Goal: Information Seeking & Learning: Find specific fact

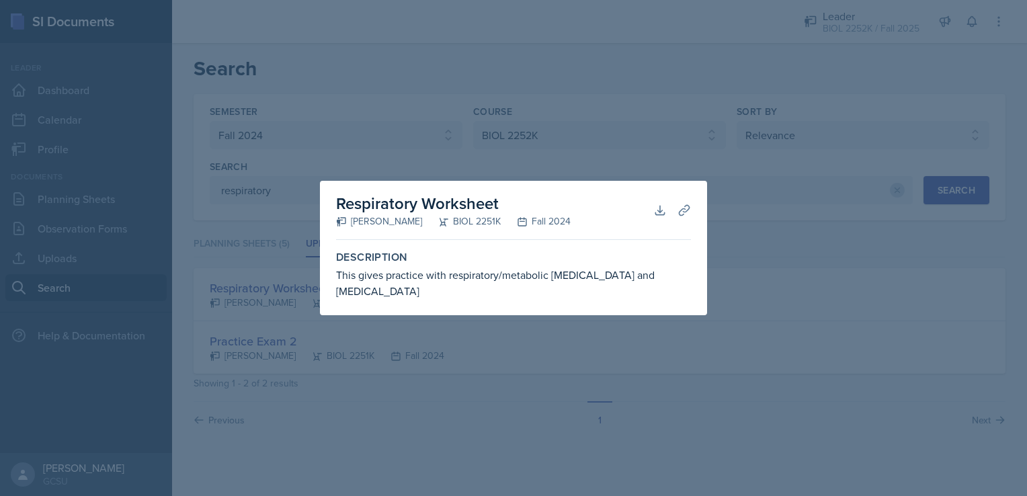
select select "838c426c-7ba8-4b05-94c8-22f19dd4c5cc"
select select "06a42934-aea8-4ddc-96e0-9f3b6242b8f8"
select select "1"
click at [566, 182] on div at bounding box center [513, 248] width 1027 height 496
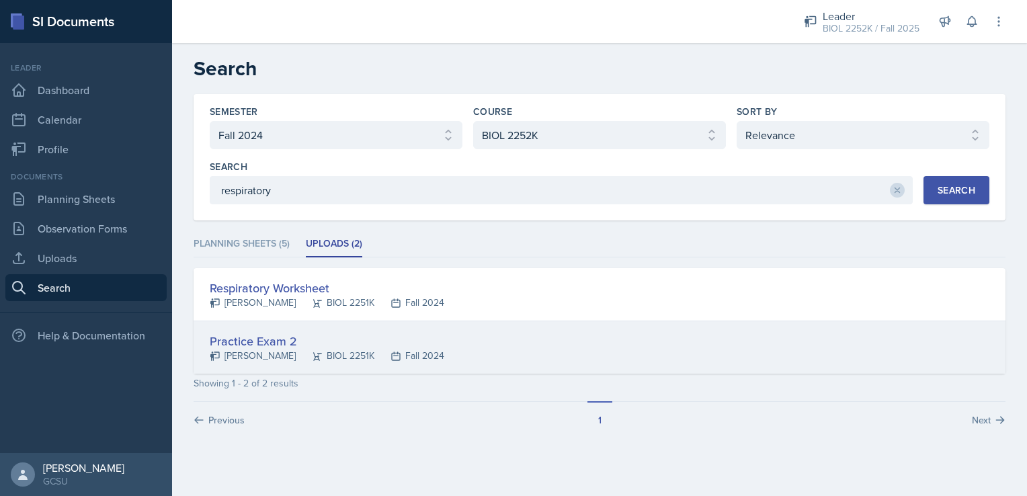
click at [244, 340] on div "Practice Exam 2" at bounding box center [327, 341] width 235 height 18
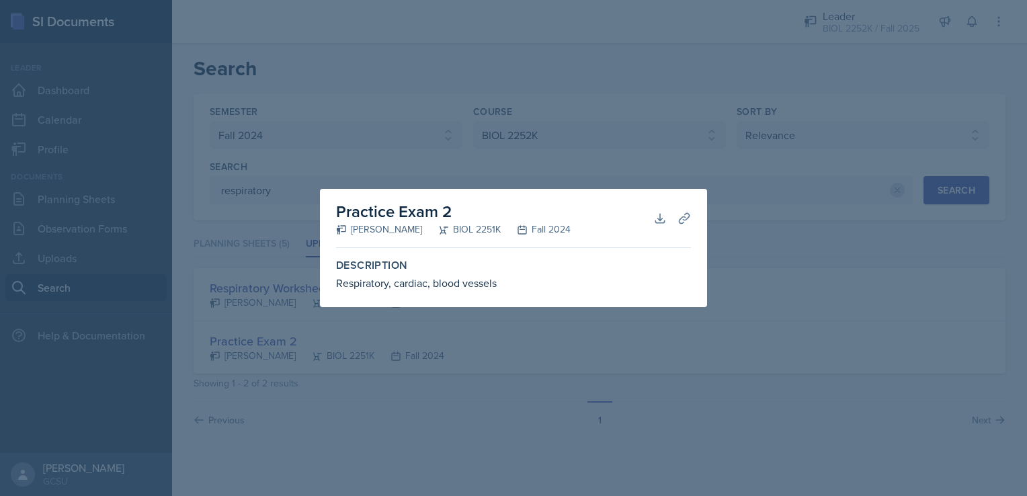
click at [463, 137] on div at bounding box center [513, 248] width 1027 height 496
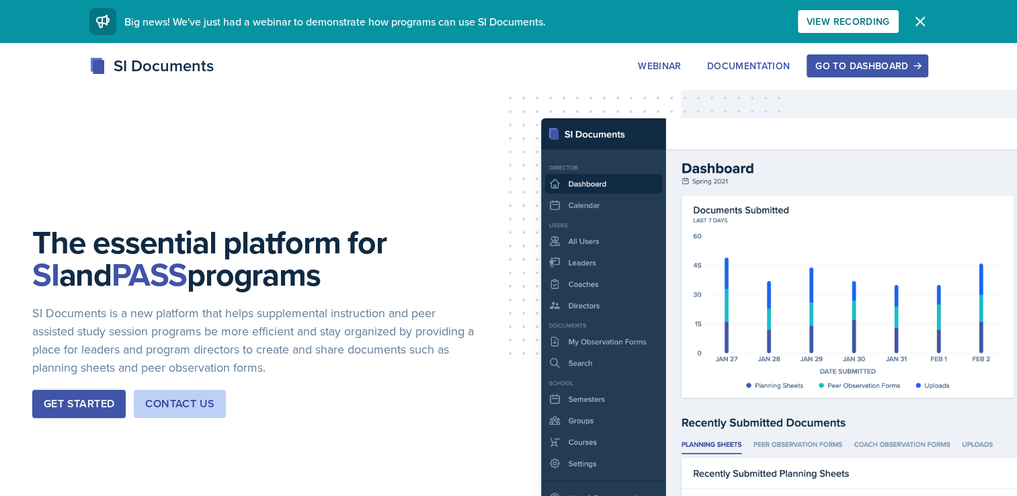
click at [844, 65] on div "Go to Dashboard" at bounding box center [868, 66] width 104 height 11
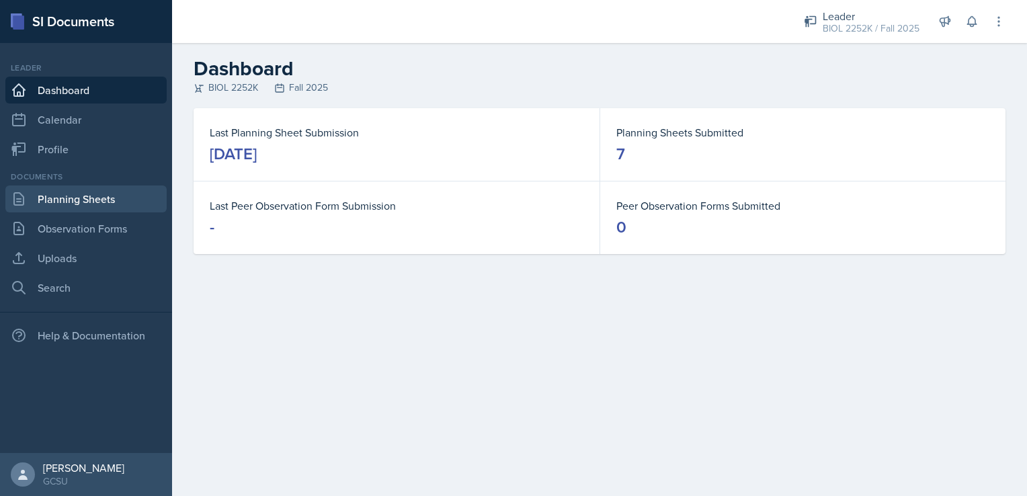
click at [60, 203] on link "Planning Sheets" at bounding box center [85, 199] width 161 height 27
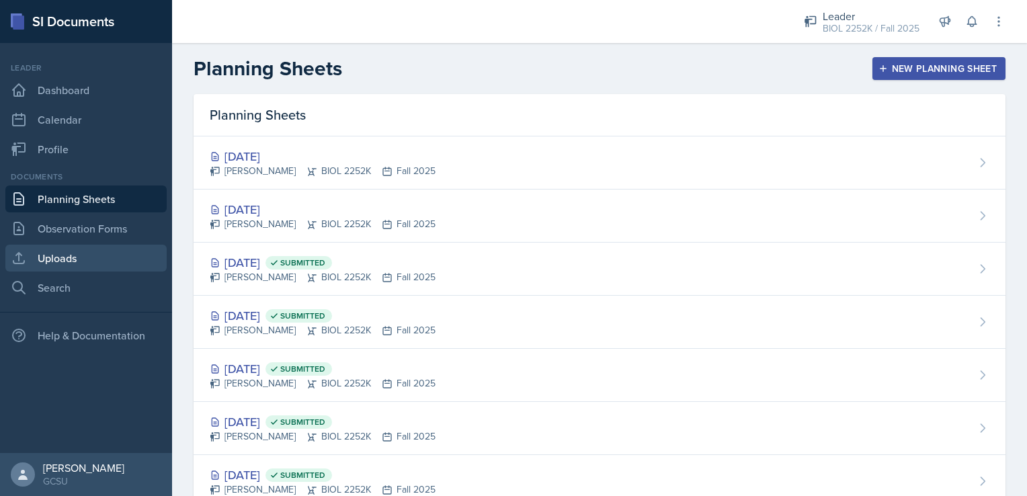
click at [42, 271] on link "Uploads" at bounding box center [85, 258] width 161 height 27
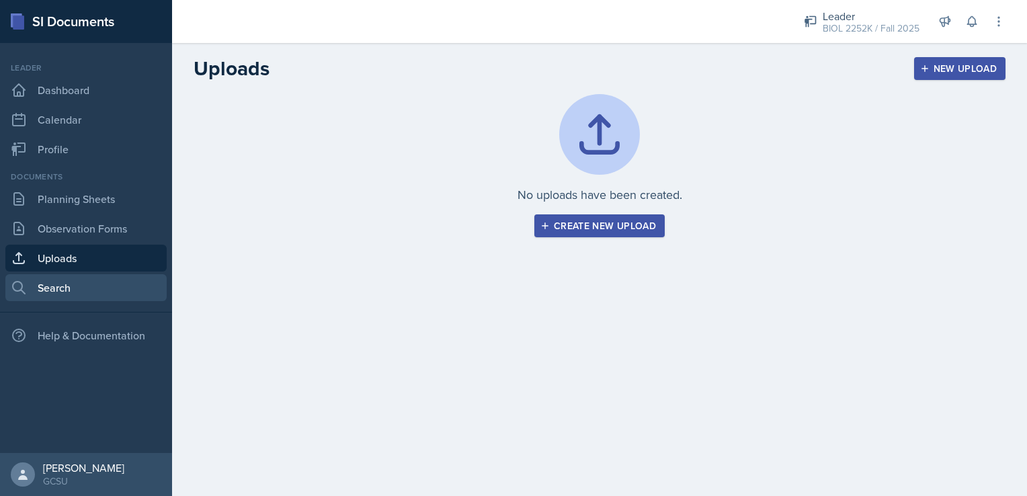
click at [45, 284] on link "Search" at bounding box center [85, 287] width 161 height 27
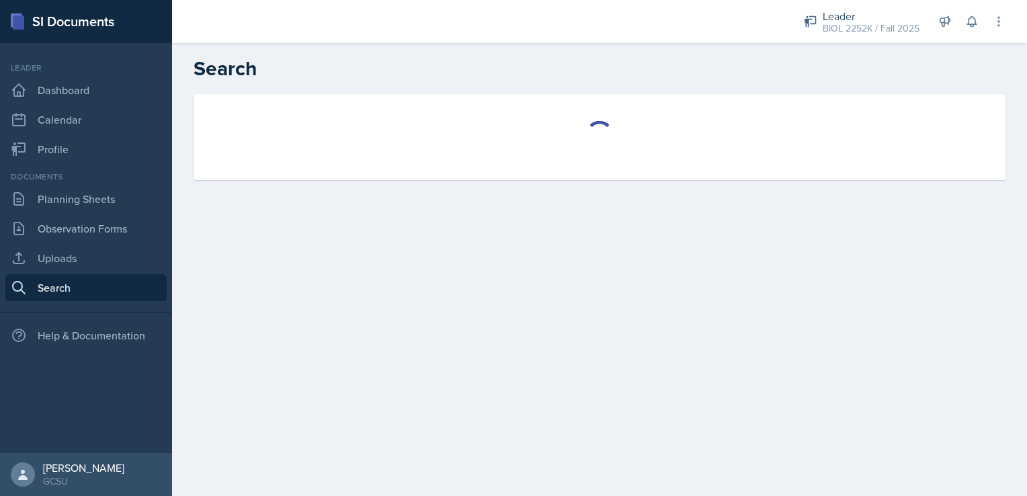
select select "all"
select select "1"
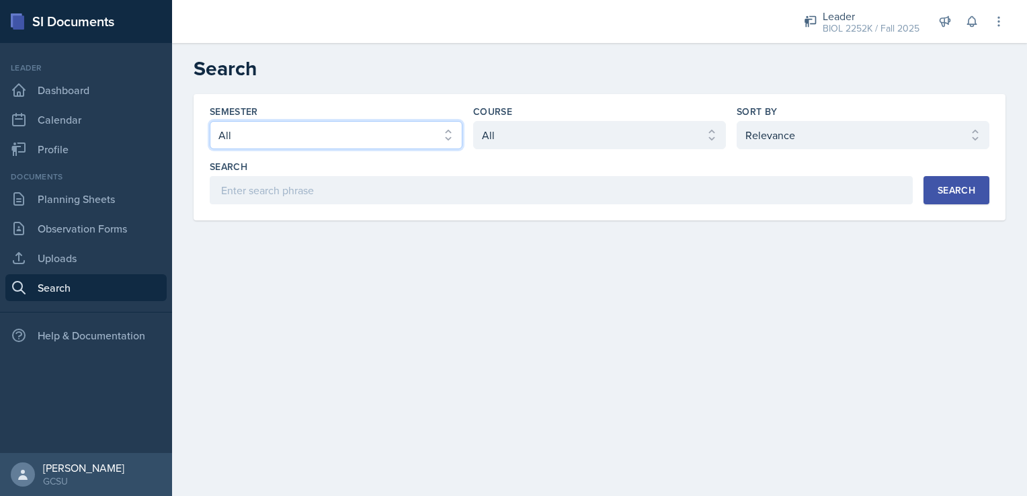
click at [319, 138] on select "Select semester All Fall 2025 Spring 2025 Fall 2024 Spring 2024 Fall 2023 Sprin…" at bounding box center [336, 135] width 253 height 28
select select "e7b6c66a-987a-4ab3-92d3-5526cc86007b"
click at [210, 121] on select "Select semester All Fall 2025 Spring 2025 Fall 2024 Spring 2024 Fall 2023 Sprin…" at bounding box center [336, 135] width 253 height 28
click at [627, 134] on select "Select course All ACCT 3101 ACCT 3102 ASTR 1000 BIOL 1100 BIOL 1107 BIOL 1108 B…" at bounding box center [599, 135] width 253 height 28
select select "06a42934-aea8-4ddc-96e0-9f3b6242b8f8"
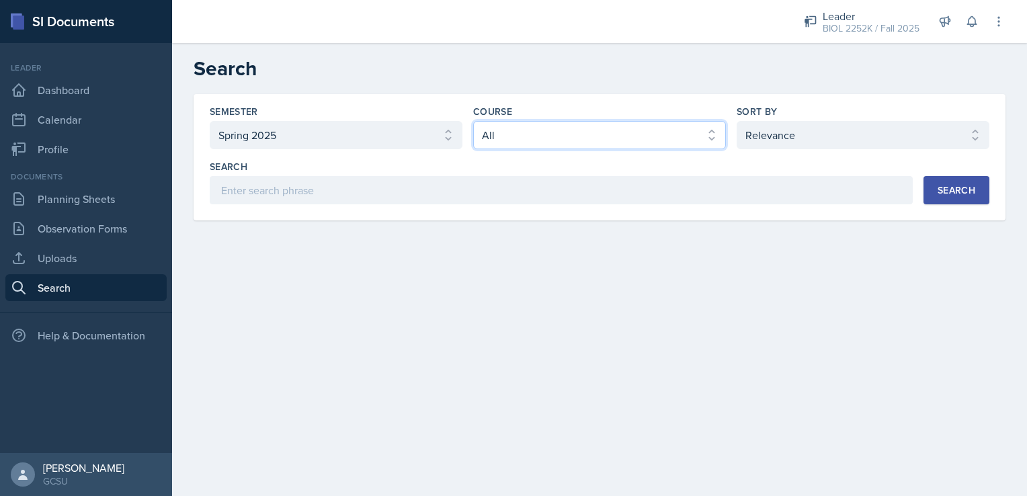
click at [473, 121] on select "Select course All ACCT 3101 ACCT 3102 ASTR 1000 BIOL 1100 BIOL 1107 BIOL 1108 B…" at bounding box center [599, 135] width 253 height 28
click at [965, 190] on div "Search" at bounding box center [957, 190] width 38 height 11
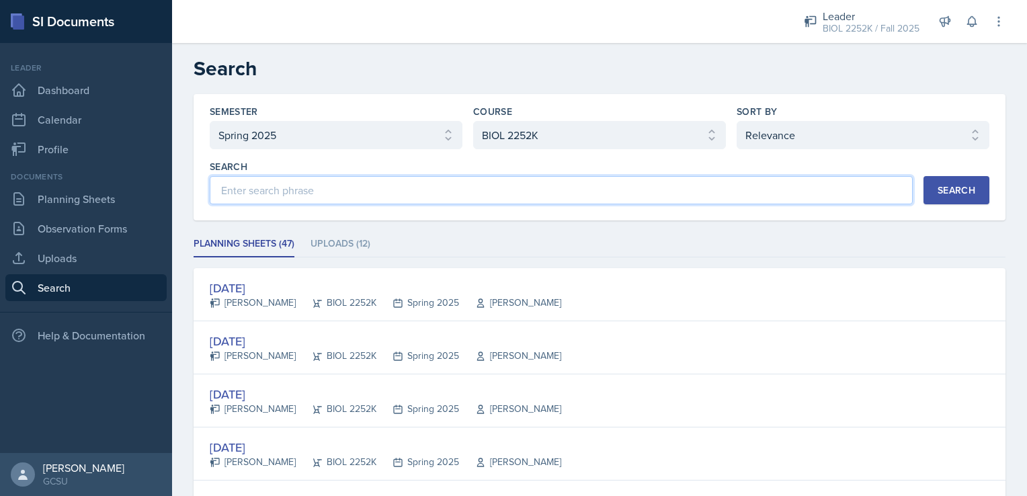
click at [327, 203] on input at bounding box center [561, 190] width 703 height 28
type input "respiratory"
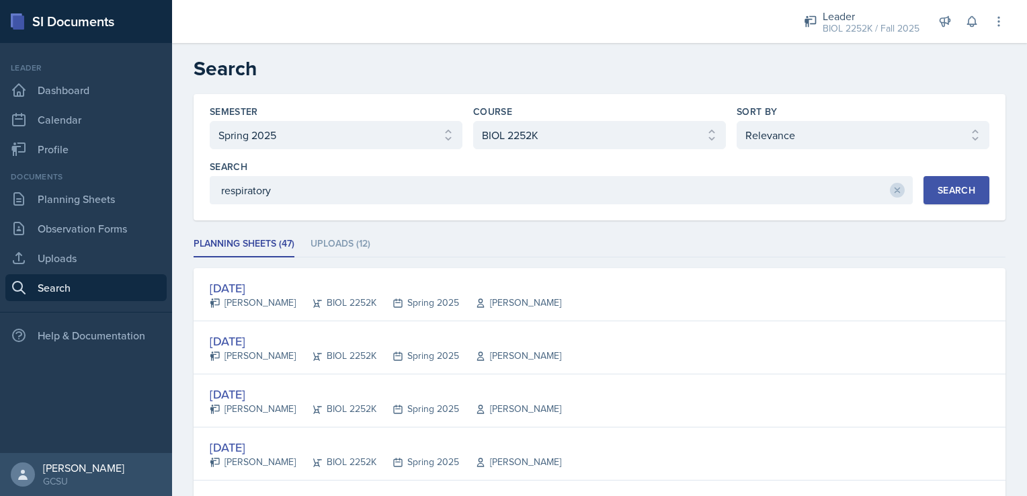
click at [938, 188] on div "Search" at bounding box center [957, 190] width 38 height 11
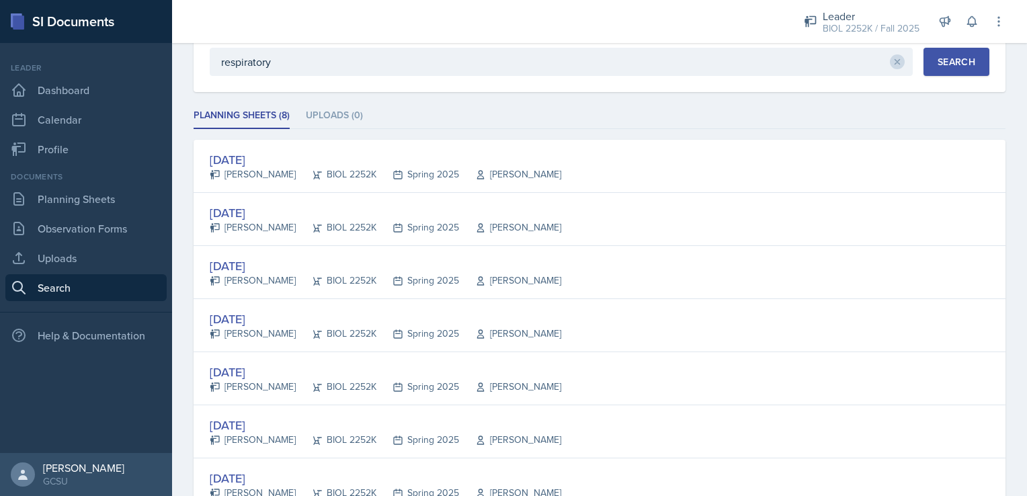
scroll to position [129, 0]
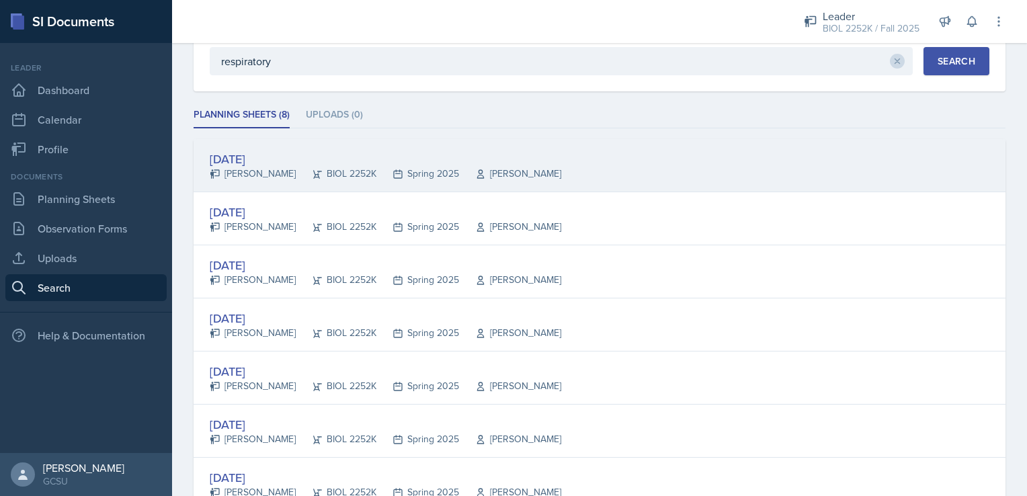
click at [352, 167] on div "BIOL 2252K" at bounding box center [336, 174] width 81 height 14
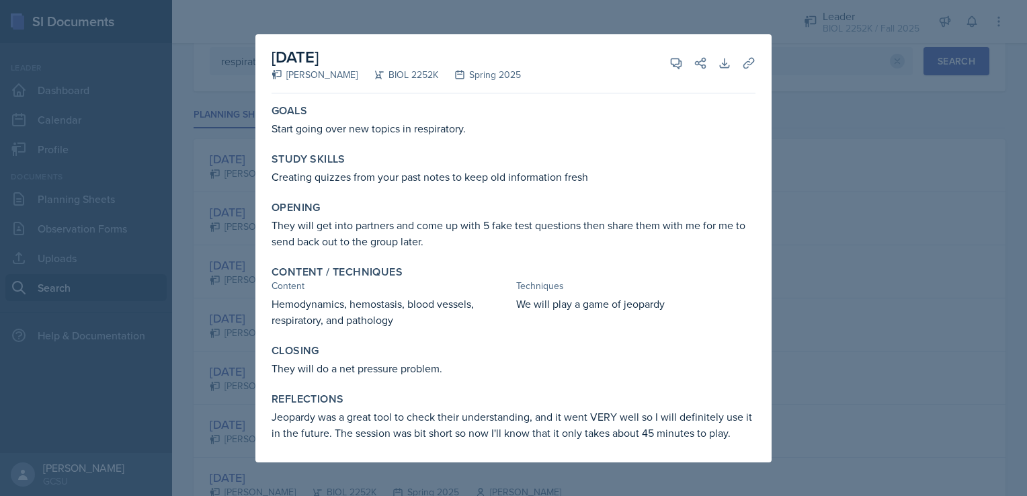
click at [796, 230] on div at bounding box center [513, 248] width 1027 height 496
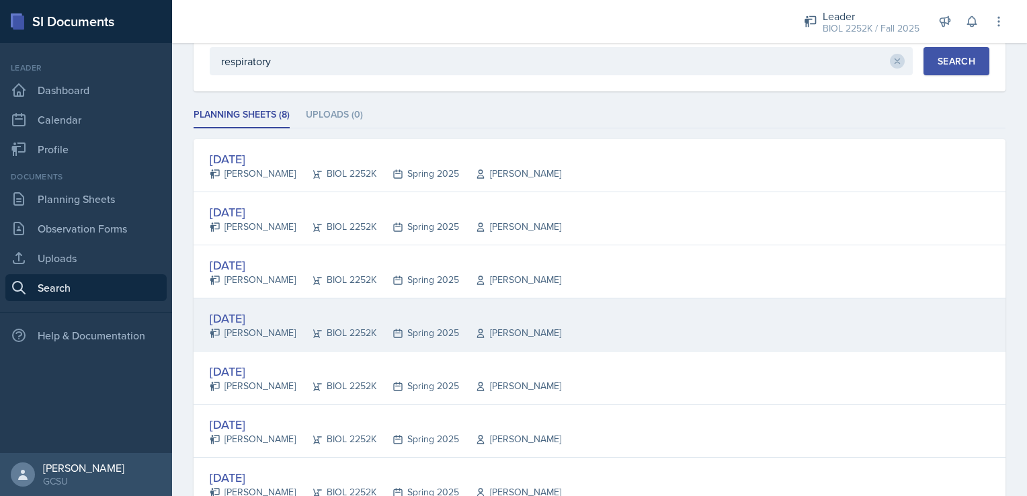
click at [455, 340] on div "[DATE] [PERSON_NAME] BIOL 2252K Spring 2025 [PERSON_NAME]" at bounding box center [600, 325] width 812 height 53
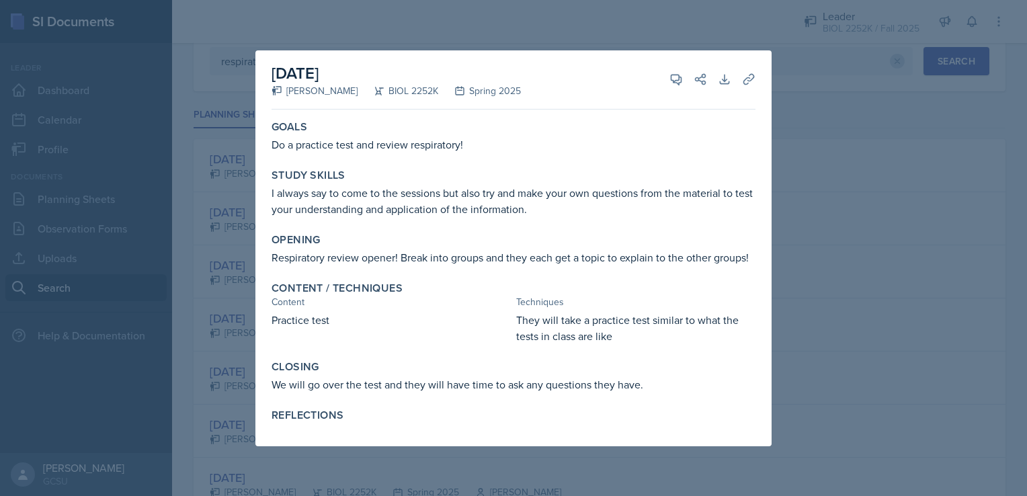
click at [914, 254] on div at bounding box center [513, 248] width 1027 height 496
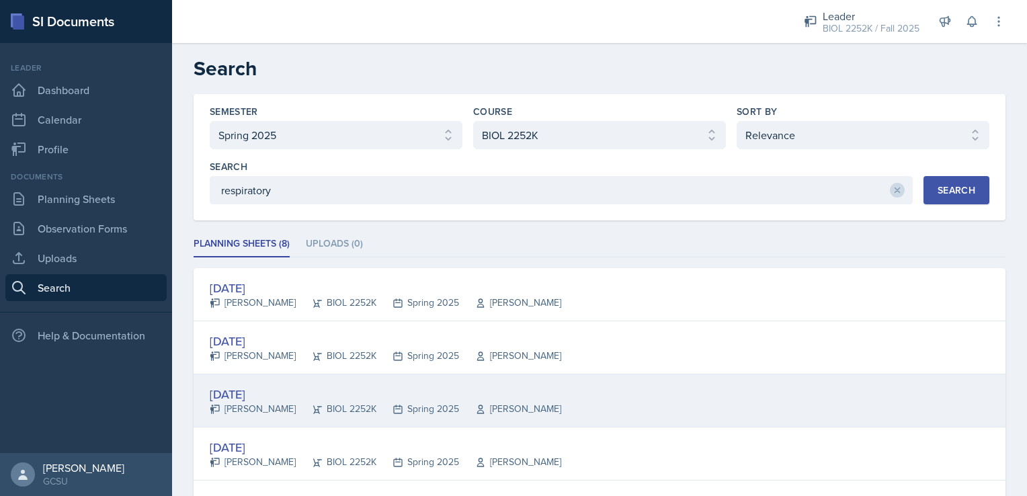
scroll to position [0, 0]
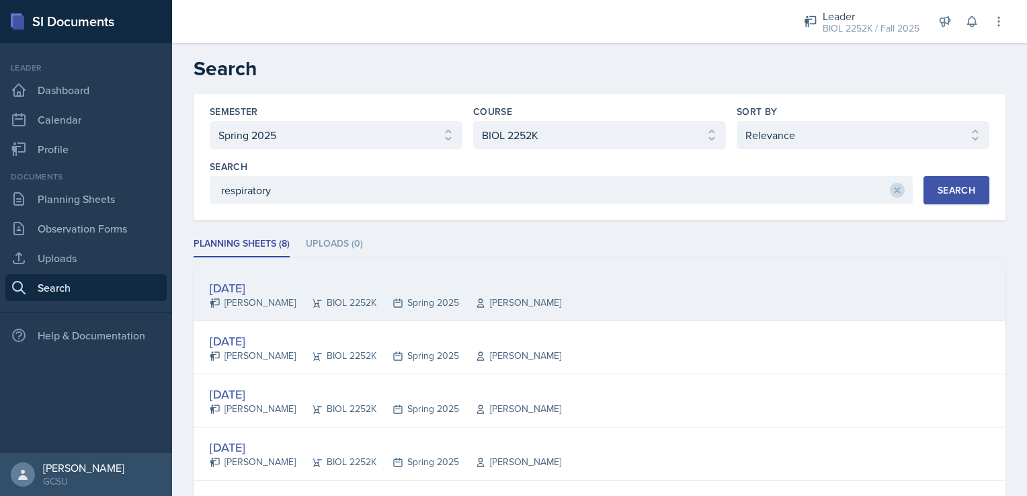
click at [479, 291] on div "[DATE]" at bounding box center [386, 288] width 352 height 18
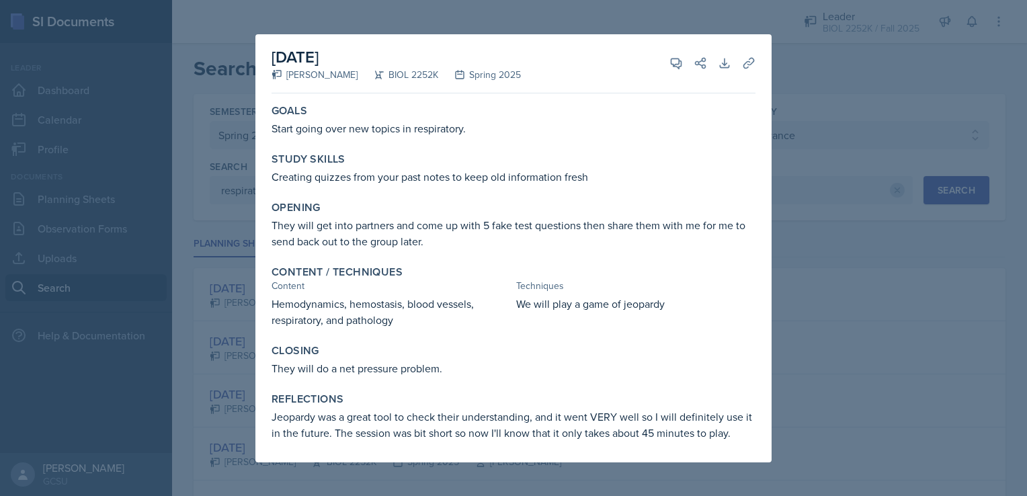
click at [883, 348] on div at bounding box center [513, 248] width 1027 height 496
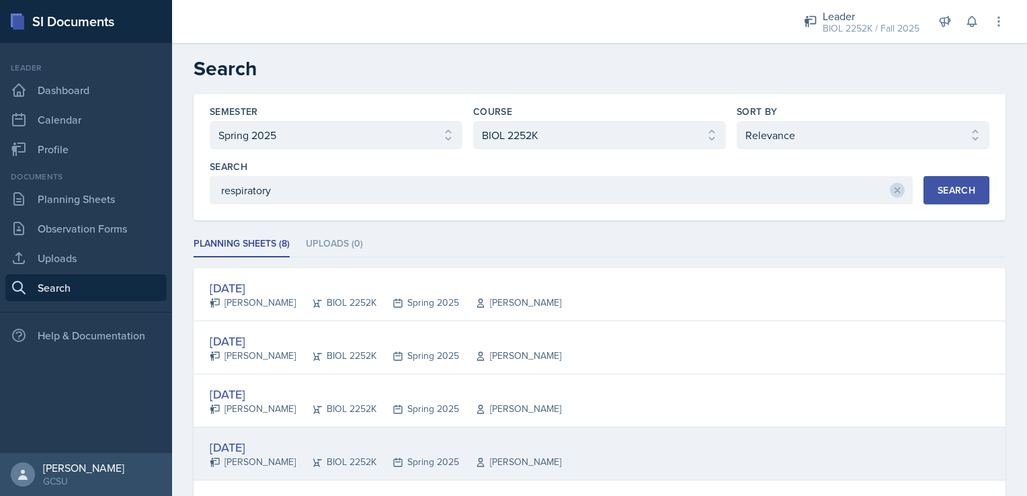
click at [332, 455] on div "BIOL 2252K" at bounding box center [336, 462] width 81 height 14
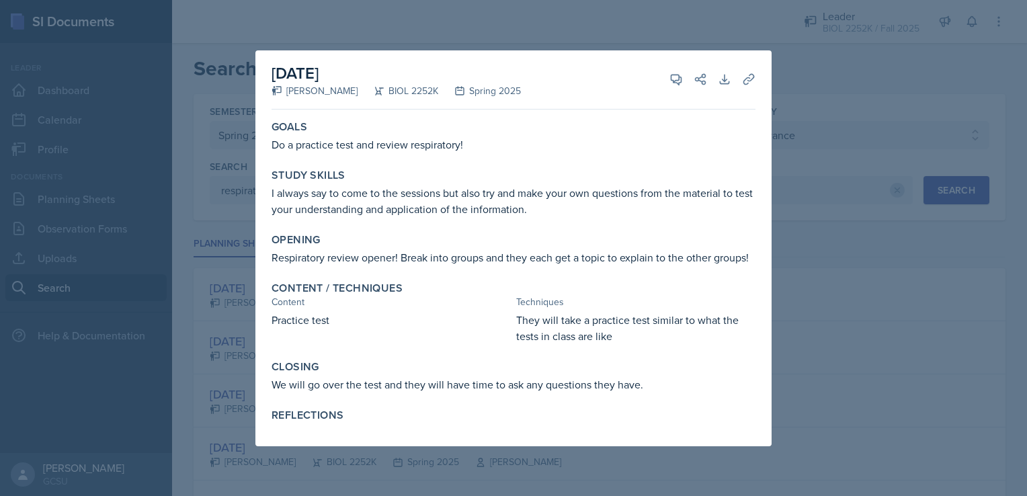
click at [795, 309] on div at bounding box center [513, 248] width 1027 height 496
